Goal: Task Accomplishment & Management: Use online tool/utility

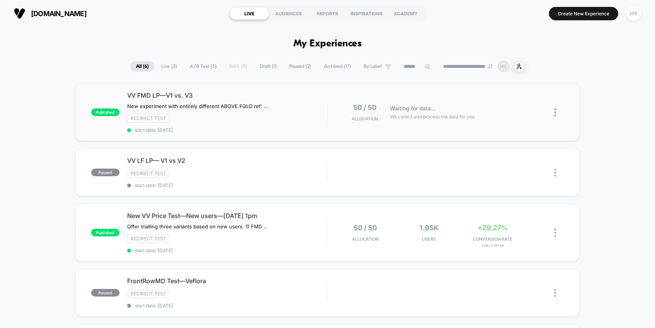
click at [231, 88] on div "published VV FMD LP—V1 vs. V3 New experiment with entirely different ABOVE FOLD…" at bounding box center [327, 111] width 504 height 57
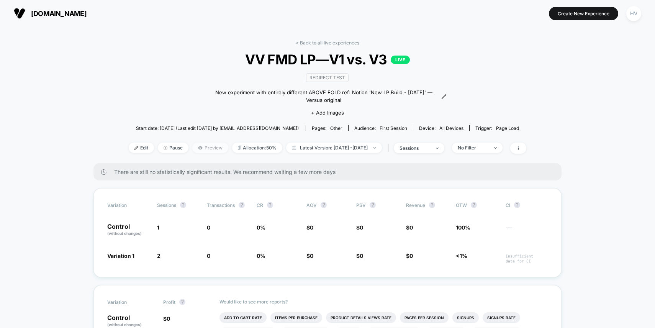
click at [203, 143] on span "Preview" at bounding box center [210, 147] width 36 height 10
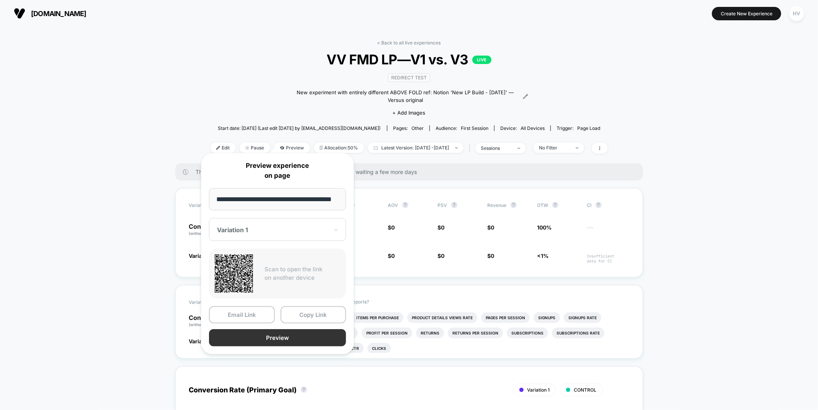
click at [281, 327] on button "Preview" at bounding box center [277, 337] width 137 height 17
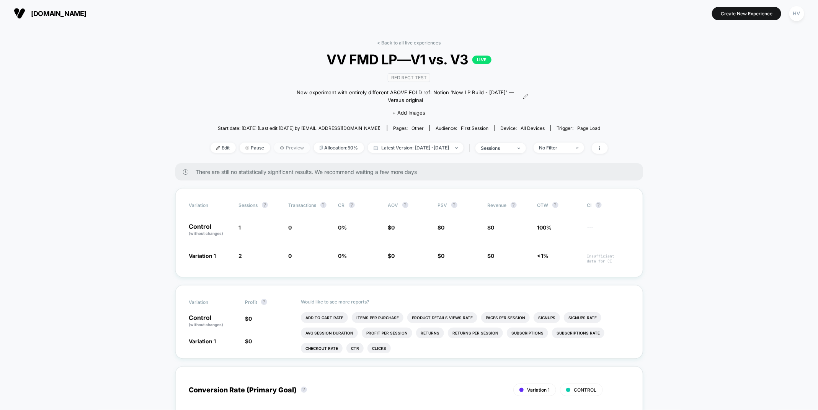
click at [280, 146] on icon at bounding box center [282, 147] width 4 height 3
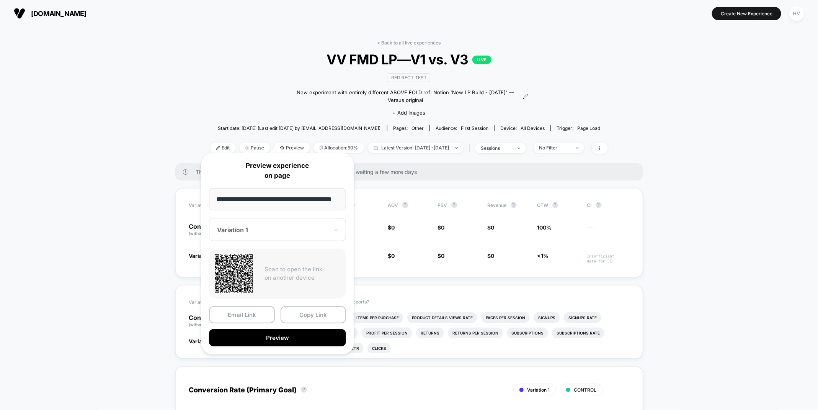
click at [264, 231] on div at bounding box center [273, 230] width 112 height 8
click at [262, 269] on div "CONTROL" at bounding box center [277, 270] width 129 height 14
click at [285, 327] on button "Preview" at bounding box center [277, 337] width 137 height 17
